Goal: Transaction & Acquisition: Book appointment/travel/reservation

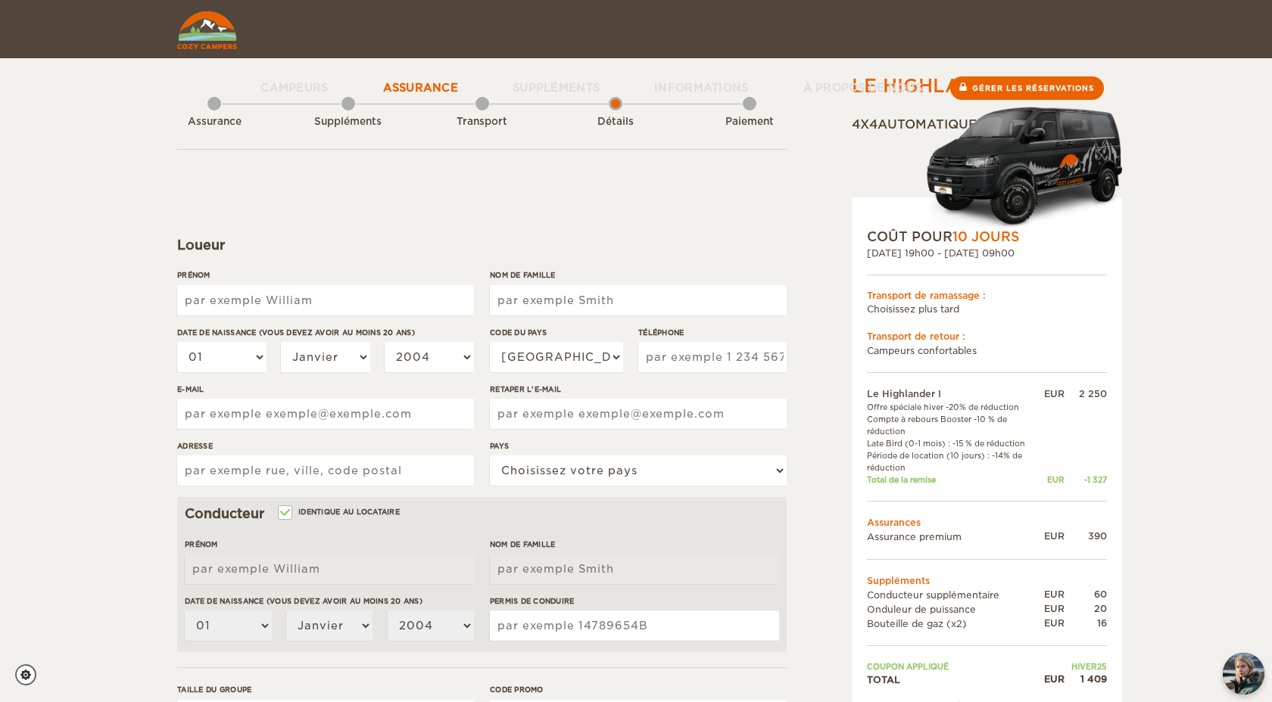
click at [416, 73] on link "Assurance" at bounding box center [421, 87] width 130 height 58
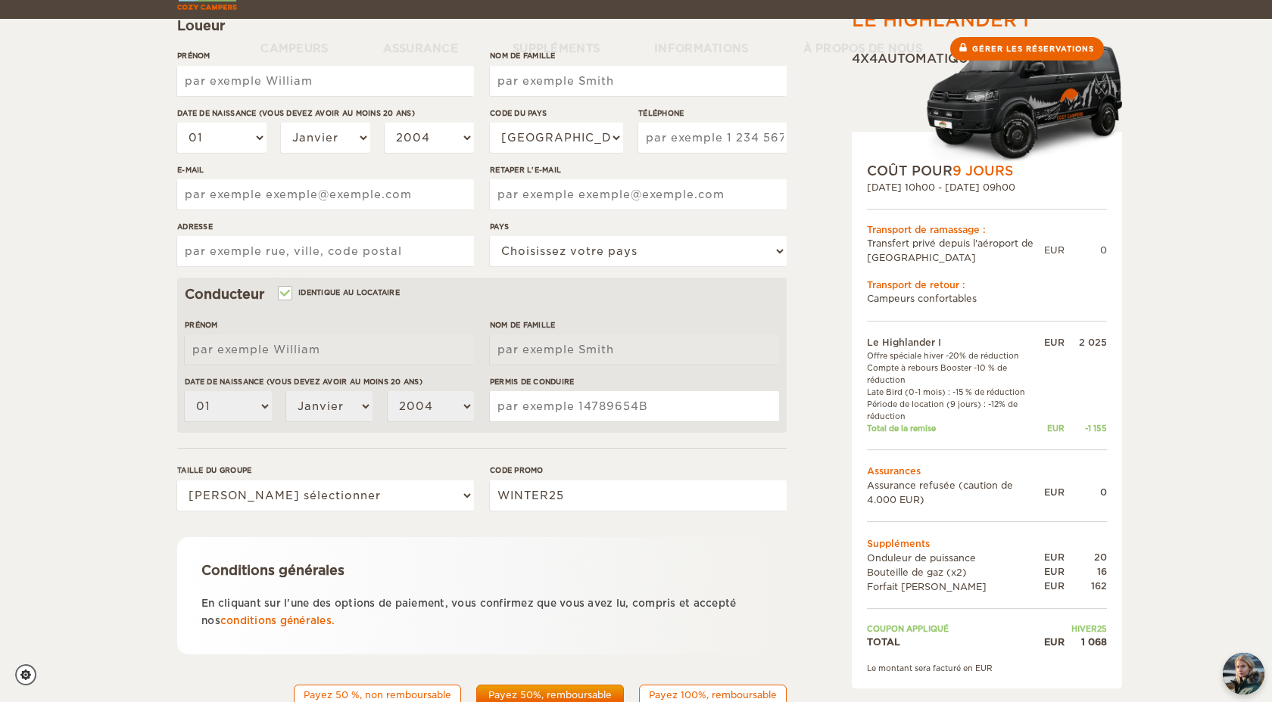
scroll to position [282, 0]
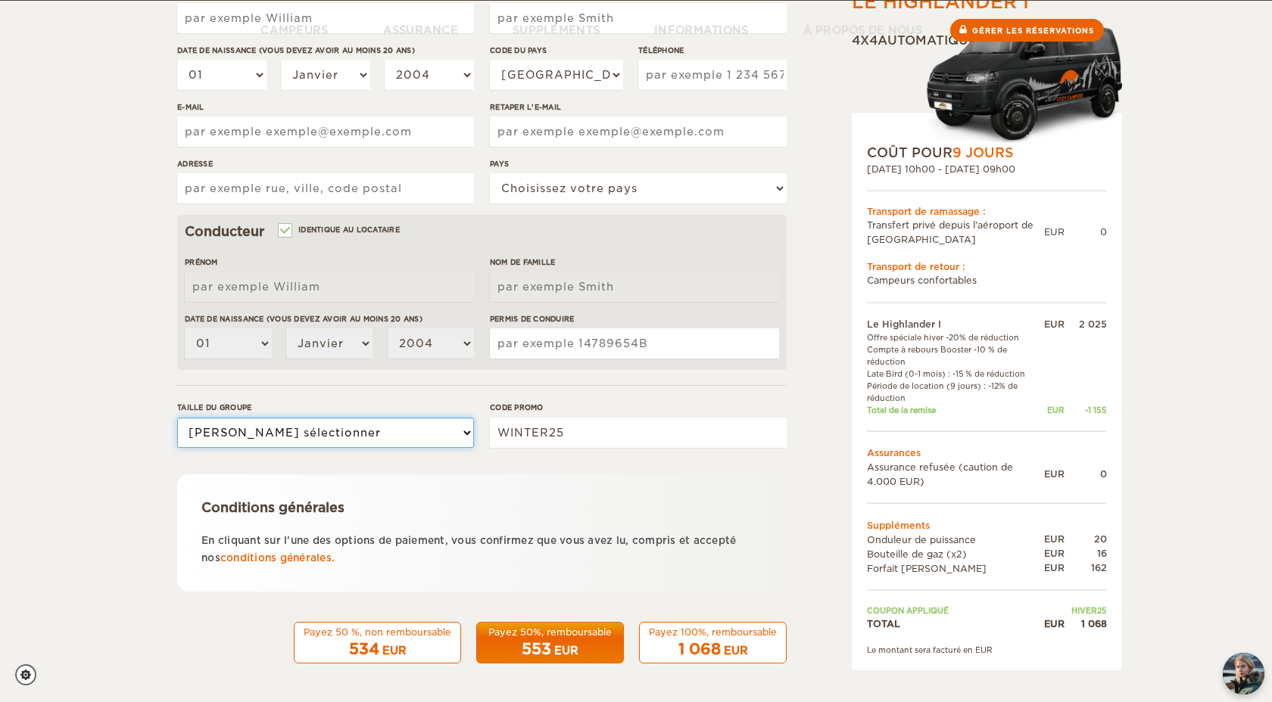
click at [375, 431] on select "Veuillez sélectionner 1 2" at bounding box center [325, 433] width 297 height 30
select select "2"
click at [177, 418] on select "Veuillez sélectionner 1 2" at bounding box center [325, 433] width 297 height 30
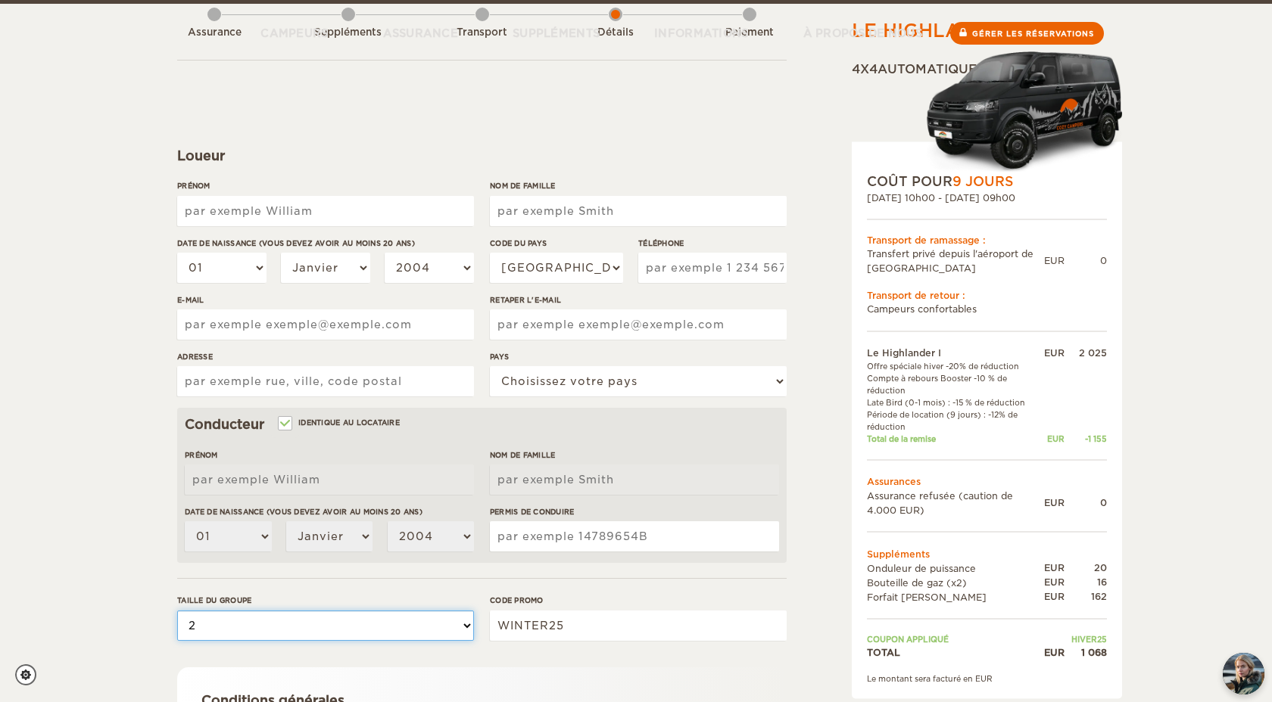
scroll to position [91, 0]
